Goal: Task Accomplishment & Management: Manage account settings

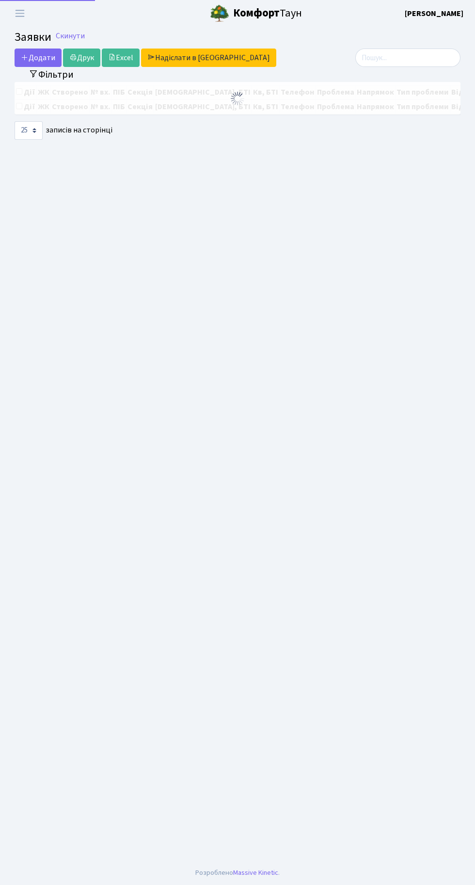
select select "25"
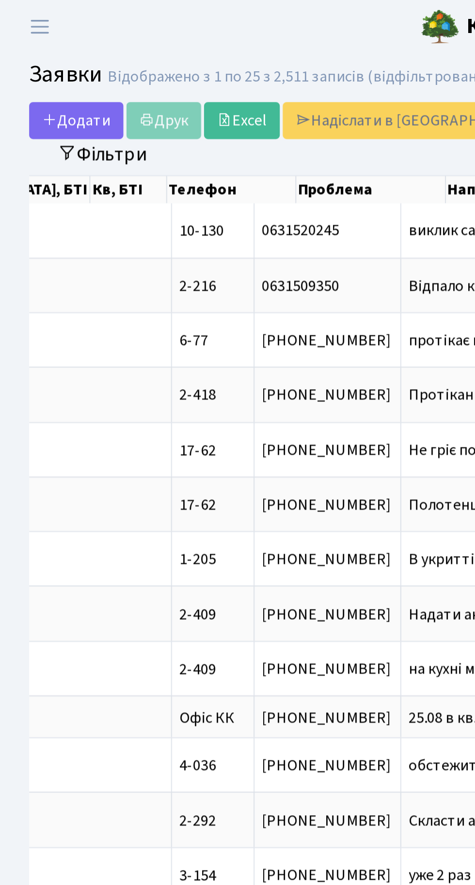
scroll to position [0, 242]
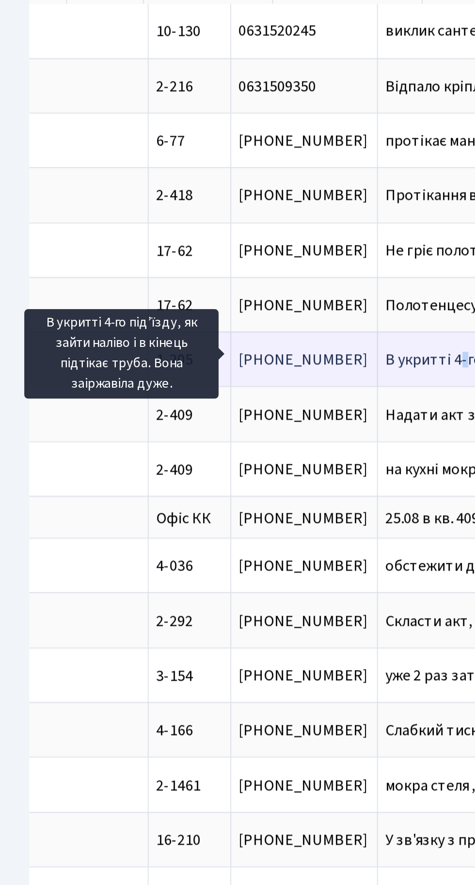
click at [193, 274] on span "В укритті 4-го[...]" at bounding box center [222, 279] width 58 height 11
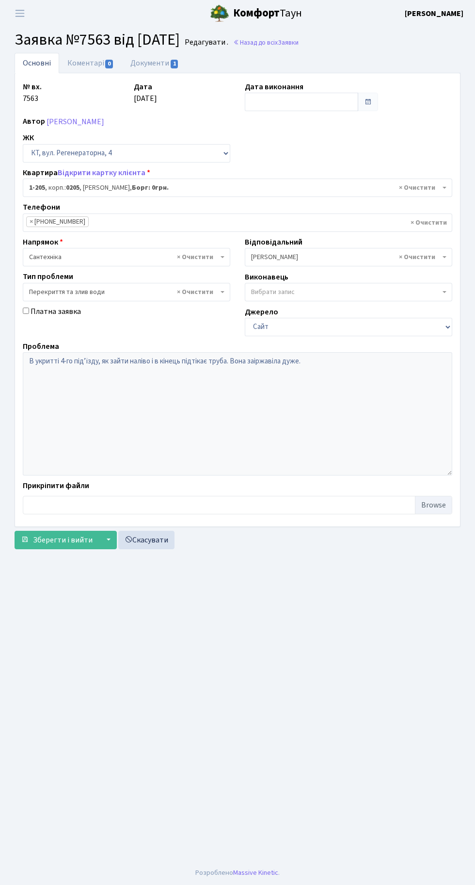
select select "205"
select select "32"
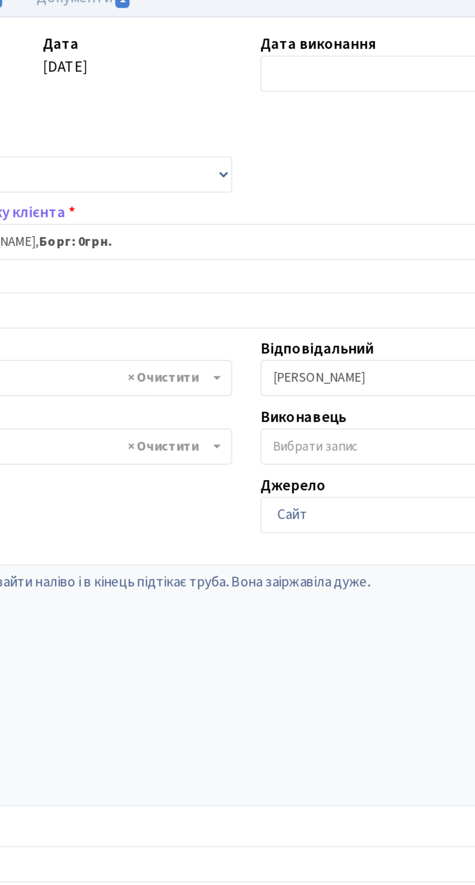
scroll to position [1, 0]
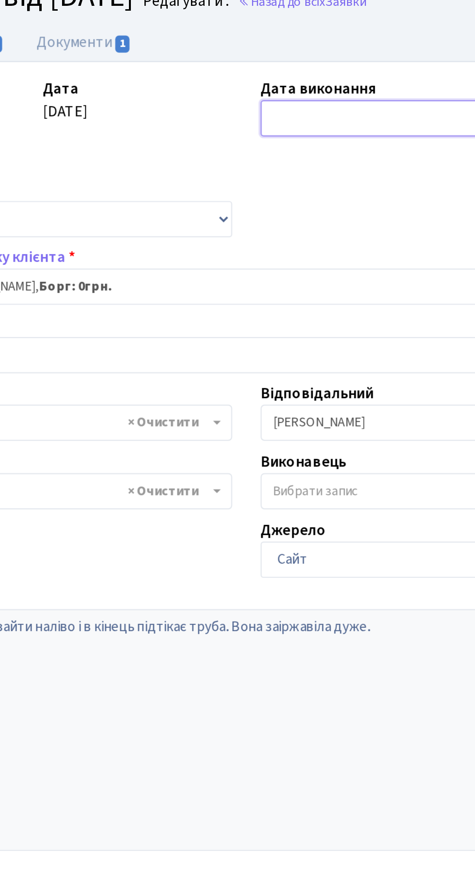
click at [274, 102] on input "text" at bounding box center [301, 102] width 113 height 18
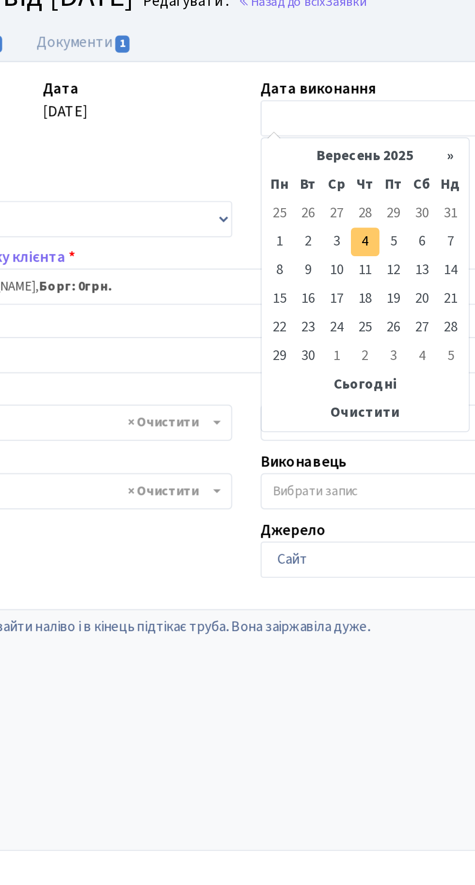
click at [298, 162] on td "4" at bounding box center [298, 165] width 15 height 15
type input "[DATE]"
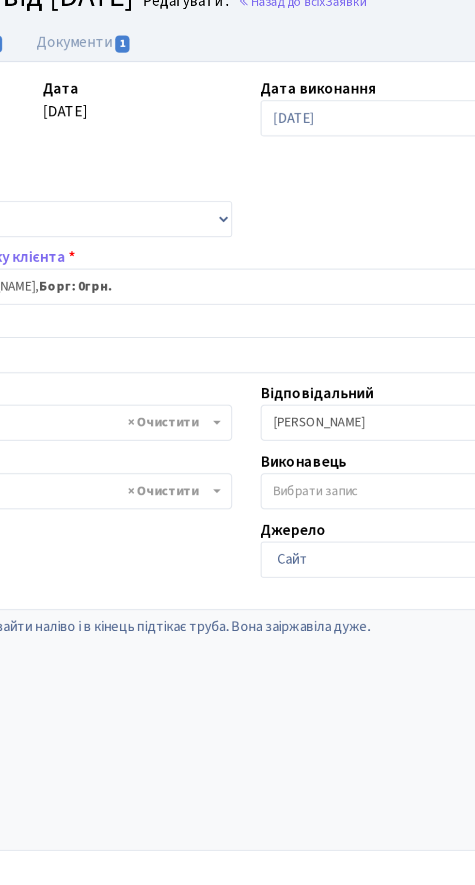
scroll to position [0, 0]
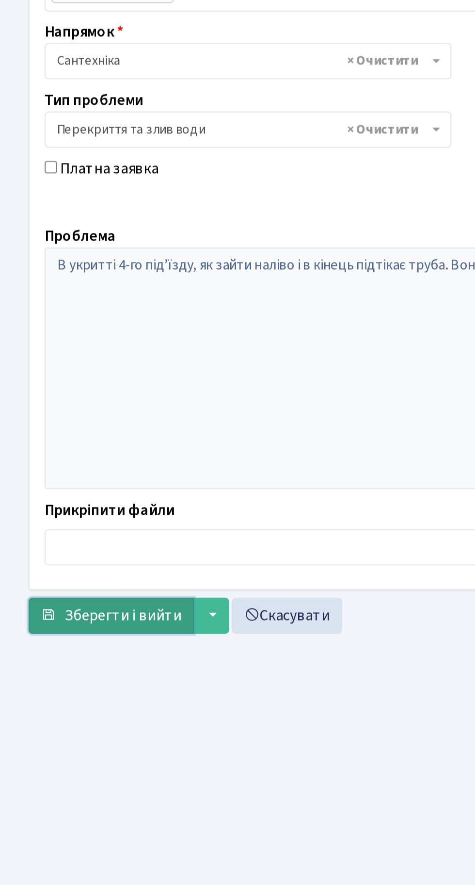
click at [52, 542] on span "Зберегти і вийти" at bounding box center [63, 539] width 60 height 11
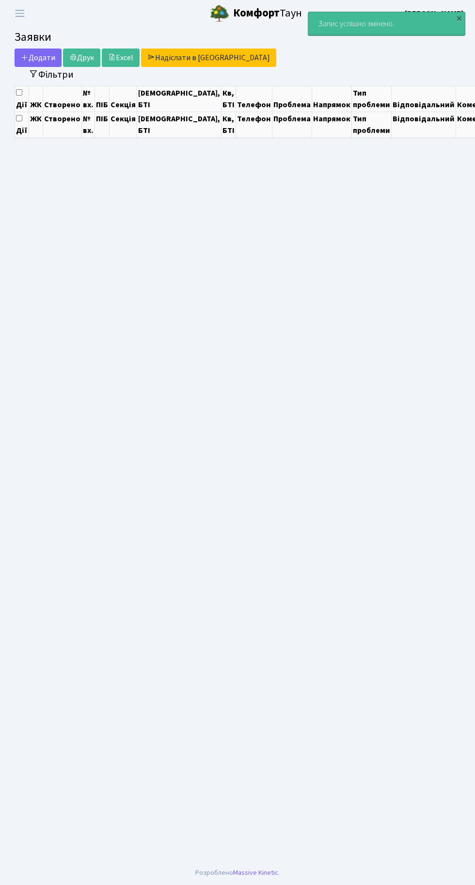
select select "25"
